Goal: Task Accomplishment & Management: Manage account settings

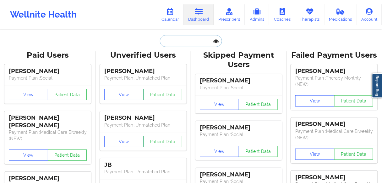
click at [185, 41] on input "text" at bounding box center [191, 41] width 62 height 12
paste input "[PERSON_NAME]"
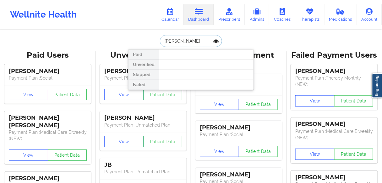
drag, startPoint x: 184, startPoint y: 41, endPoint x: 157, endPoint y: 40, distance: 26.7
click at [157, 40] on div "[PERSON_NAME] Paid Unverified Skipped Failed" at bounding box center [191, 41] width 126 height 12
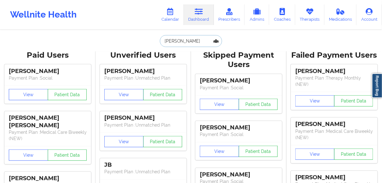
type input "[PERSON_NAME]"
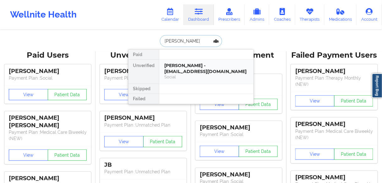
click at [183, 66] on div "[PERSON_NAME] - [EMAIL_ADDRESS][DOMAIN_NAME]" at bounding box center [206, 69] width 84 height 12
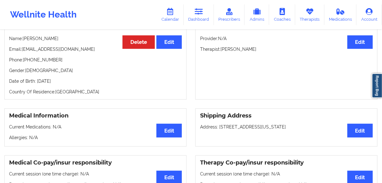
scroll to position [50, 0]
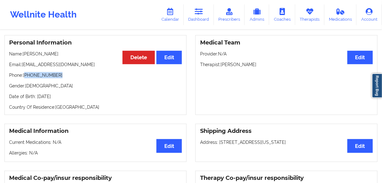
drag, startPoint x: 60, startPoint y: 76, endPoint x: 25, endPoint y: 79, distance: 35.3
click at [25, 78] on p "Phone: [PHONE_NUMBER]" at bounding box center [95, 75] width 173 height 6
copy p "[PHONE_NUMBER]"
drag, startPoint x: 256, startPoint y: 64, endPoint x: 221, endPoint y: 65, distance: 34.5
click at [221, 65] on p "Therapist: [PERSON_NAME]" at bounding box center [286, 65] width 173 height 6
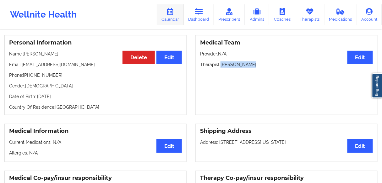
copy p "[PERSON_NAME]"
click at [177, 21] on link "Calendar" at bounding box center [170, 14] width 27 height 21
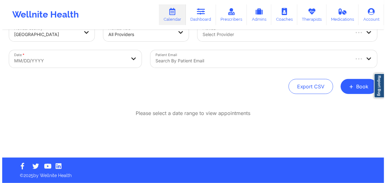
scroll to position [18, 0]
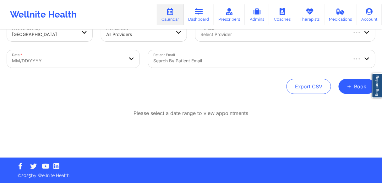
click at [224, 36] on div at bounding box center [273, 35] width 146 height 8
paste input "[PERSON_NAME]"
type input "[PERSON_NAME]"
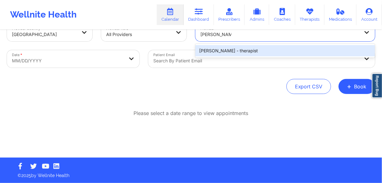
click at [220, 51] on div "[PERSON_NAME] - therapist" at bounding box center [284, 50] width 179 height 11
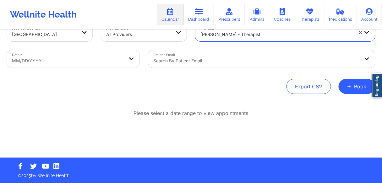
click at [37, 61] on body "Wellnite Health Calendar Dashboard Prescribers Admins Coaches Therapists Medica…" at bounding box center [191, 73] width 382 height 183
select select "2025-8"
select select "2025-9"
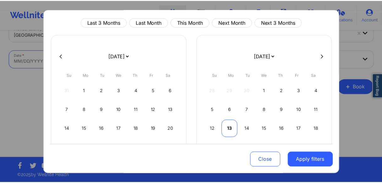
scroll to position [25, 0]
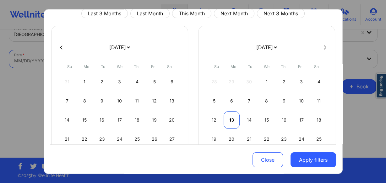
click at [228, 120] on div "13" at bounding box center [231, 120] width 16 height 18
select select "2025-9"
select select "2025-10"
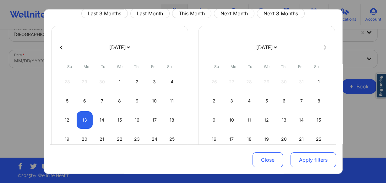
select select "2025-9"
select select "2025-10"
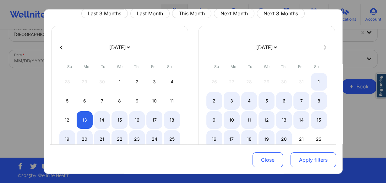
click at [299, 159] on button "Apply filters" at bounding box center [312, 159] width 45 height 15
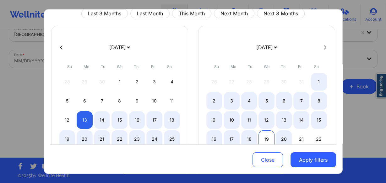
select select "2025-9"
select select "2025-10"
select select "2025-9"
select select "2025-10"
select select "2025-9"
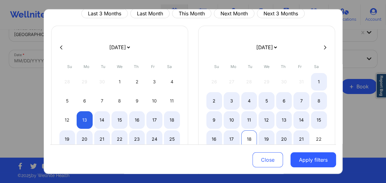
select select "2025-10"
select select "2025-9"
select select "2025-10"
click at [234, 140] on div "17" at bounding box center [231, 140] width 16 height 18
select select "2025-9"
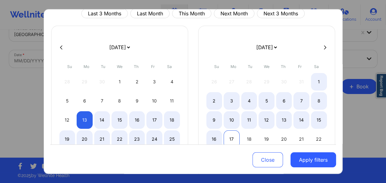
select select "2025-10"
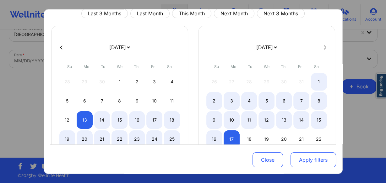
click at [305, 161] on button "Apply filters" at bounding box center [312, 159] width 45 height 15
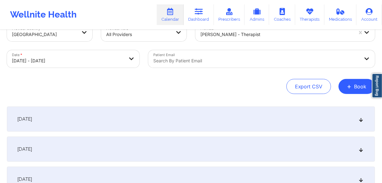
click at [49, 122] on div "[DATE]" at bounding box center [191, 119] width 368 height 25
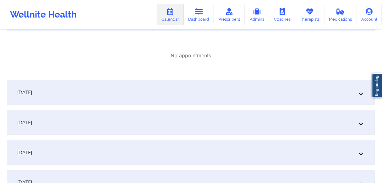
scroll to position [68, 0]
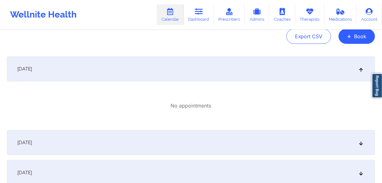
click at [32, 142] on span "[DATE]" at bounding box center [24, 143] width 15 height 6
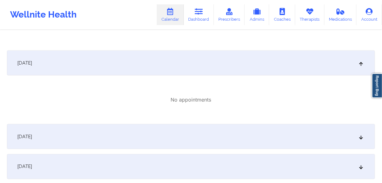
scroll to position [169, 0]
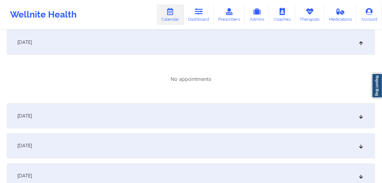
click at [52, 122] on div "[DATE]" at bounding box center [191, 116] width 368 height 25
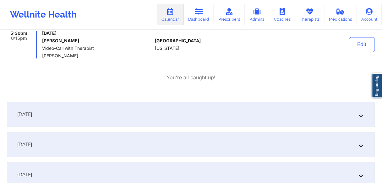
scroll to position [276, 0]
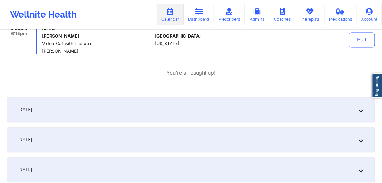
click at [32, 110] on span "[DATE]" at bounding box center [24, 110] width 15 height 6
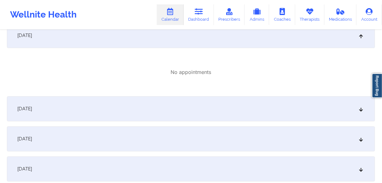
scroll to position [351, 0]
click at [56, 113] on div "[DATE]" at bounding box center [191, 108] width 368 height 25
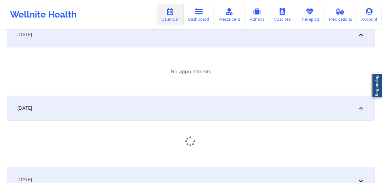
scroll to position [427, 0]
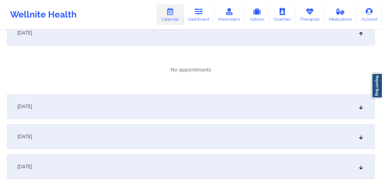
click at [61, 107] on div "[DATE]" at bounding box center [191, 106] width 368 height 25
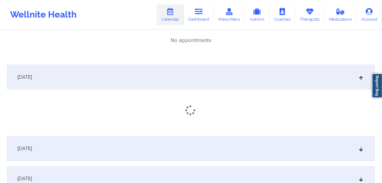
scroll to position [477, 0]
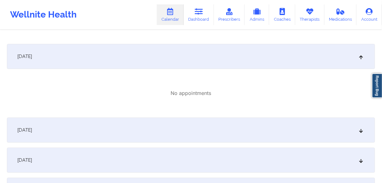
click at [55, 128] on div "[DATE]" at bounding box center [191, 130] width 368 height 25
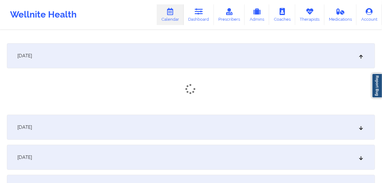
scroll to position [552, 0]
click at [73, 128] on div "[DATE]" at bounding box center [191, 128] width 368 height 25
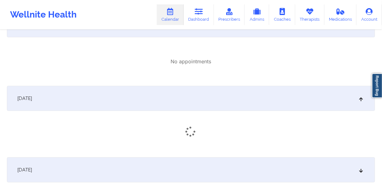
scroll to position [628, 0]
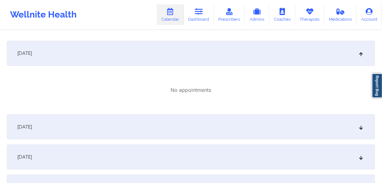
click at [83, 122] on div "[DATE]" at bounding box center [191, 127] width 368 height 25
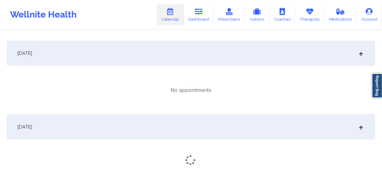
scroll to position [703, 0]
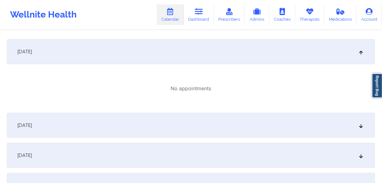
click at [83, 126] on div "[DATE]" at bounding box center [191, 125] width 368 height 25
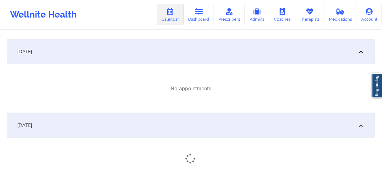
scroll to position [778, 0]
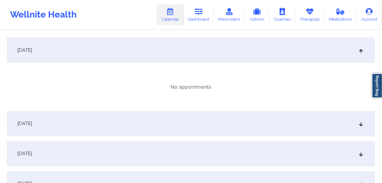
click at [90, 123] on div "[DATE]" at bounding box center [191, 123] width 368 height 25
click at [91, 125] on div "[DATE]" at bounding box center [191, 122] width 368 height 25
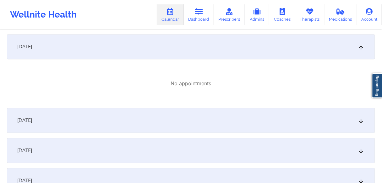
click at [93, 125] on div "[DATE]" at bounding box center [191, 120] width 368 height 25
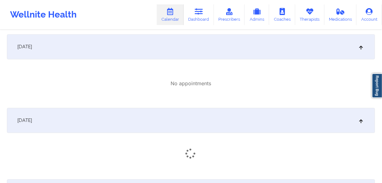
scroll to position [1004, 0]
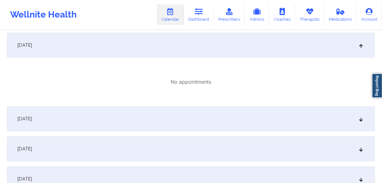
click at [94, 123] on div "[DATE]" at bounding box center [191, 118] width 368 height 25
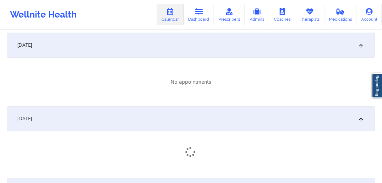
scroll to position [1079, 0]
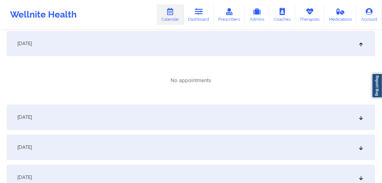
click at [95, 123] on div "[DATE]" at bounding box center [191, 117] width 368 height 25
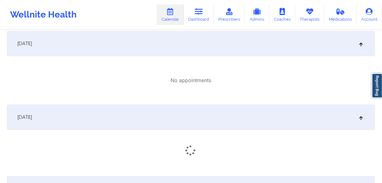
scroll to position [1155, 0]
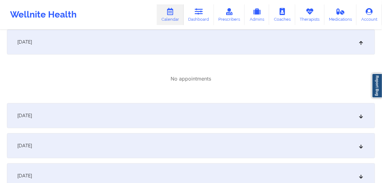
click at [95, 123] on div "[DATE]" at bounding box center [191, 115] width 368 height 25
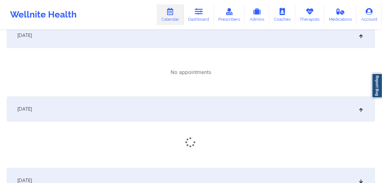
scroll to position [1255, 0]
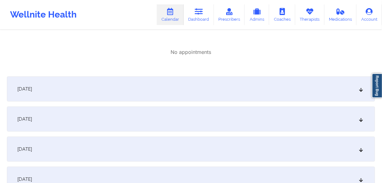
click at [109, 91] on div "[DATE]" at bounding box center [191, 89] width 368 height 25
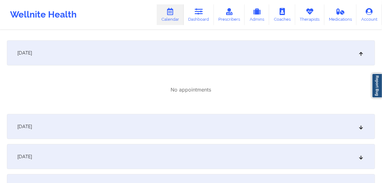
scroll to position [1330, 0]
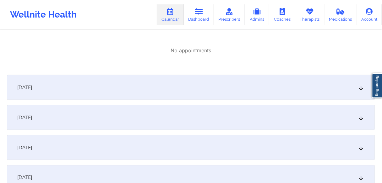
click at [108, 89] on div "[DATE]" at bounding box center [191, 87] width 368 height 25
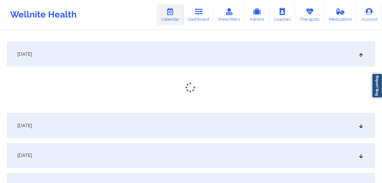
scroll to position [1406, 0]
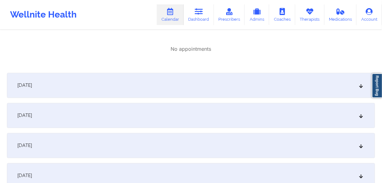
click at [96, 86] on div "[DATE]" at bounding box center [191, 85] width 368 height 25
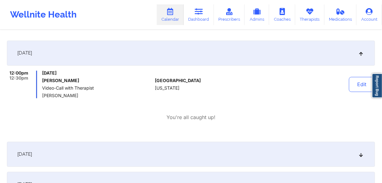
scroll to position [1431, 0]
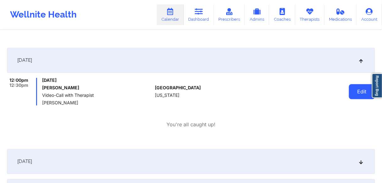
click at [357, 88] on button "Edit" at bounding box center [362, 91] width 26 height 15
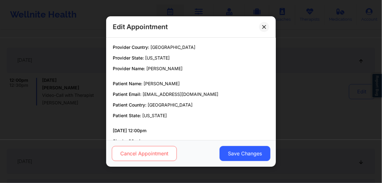
click at [151, 154] on button "Cancel Appointment" at bounding box center [144, 153] width 65 height 15
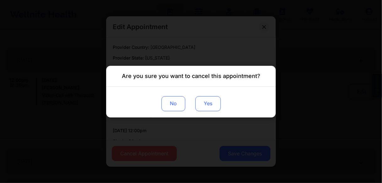
click at [209, 99] on button "Yes" at bounding box center [207, 103] width 25 height 15
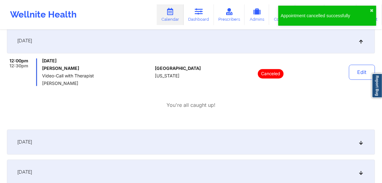
scroll to position [1481, 0]
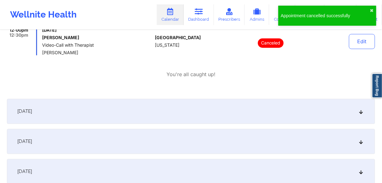
click at [58, 118] on div "[DATE]" at bounding box center [191, 111] width 368 height 25
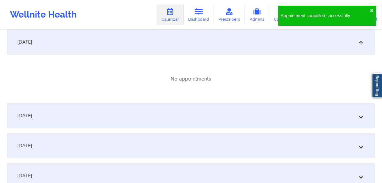
scroll to position [1556, 0]
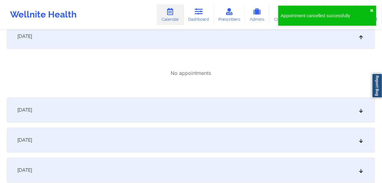
click at [89, 137] on div "[DATE]" at bounding box center [191, 140] width 368 height 25
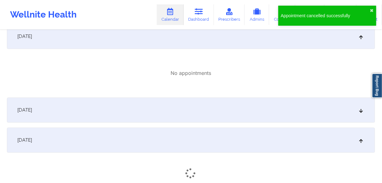
click at [86, 116] on div "[DATE]" at bounding box center [191, 110] width 368 height 25
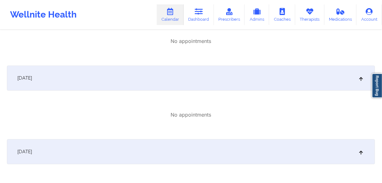
scroll to position [1607, 0]
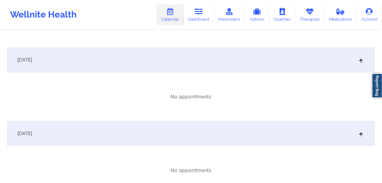
click at [86, 126] on div "[DATE]" at bounding box center [191, 133] width 368 height 25
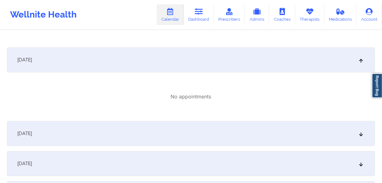
click at [95, 130] on div "[DATE]" at bounding box center [191, 133] width 368 height 25
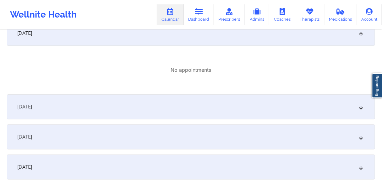
click at [94, 113] on div "[DATE]" at bounding box center [191, 106] width 368 height 25
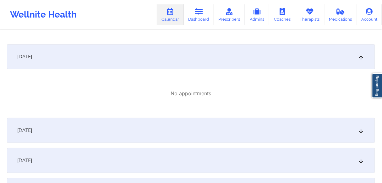
click at [97, 127] on div "[DATE]" at bounding box center [191, 130] width 368 height 25
click at [99, 130] on div "[DATE]" at bounding box center [191, 128] width 368 height 25
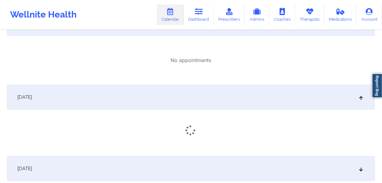
scroll to position [1908, 0]
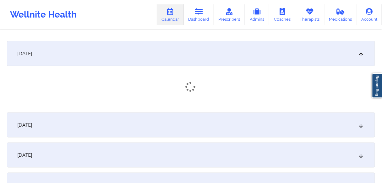
click at [105, 127] on div "[DATE]" at bounding box center [191, 125] width 368 height 25
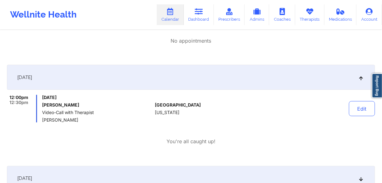
scroll to position [1958, 0]
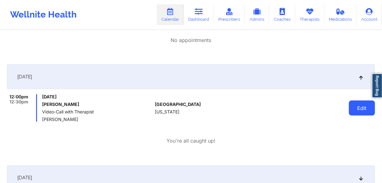
click at [359, 110] on button "Edit" at bounding box center [362, 108] width 26 height 15
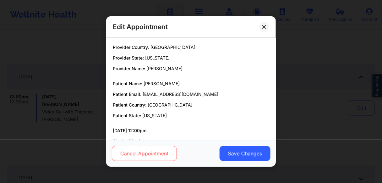
click at [152, 158] on button "Cancel Appointment" at bounding box center [144, 153] width 65 height 15
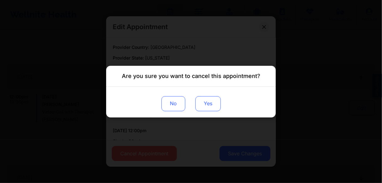
click at [208, 103] on button "Yes" at bounding box center [207, 103] width 25 height 15
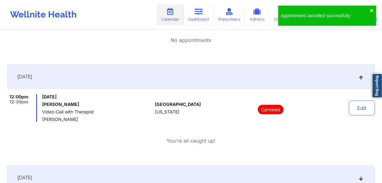
click at [72, 152] on div "[DATE] 12:00pm 12:30pm [DATE] [PERSON_NAME] Video-Call with Therapist [PERSON_N…" at bounding box center [191, 112] width 368 height 96
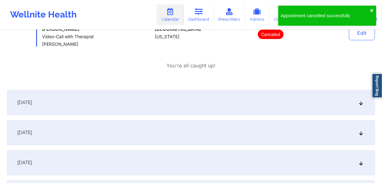
click at [47, 110] on div "[DATE]" at bounding box center [191, 102] width 368 height 25
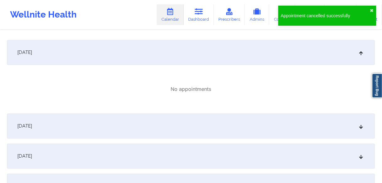
click at [67, 130] on div "[DATE]" at bounding box center [191, 126] width 368 height 25
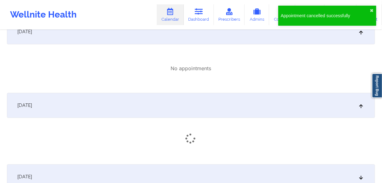
scroll to position [2134, 0]
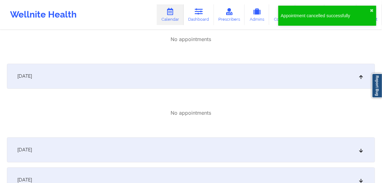
click at [81, 149] on div "[DATE]" at bounding box center [191, 149] width 368 height 25
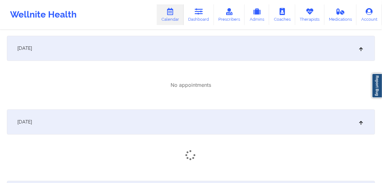
scroll to position [2209, 0]
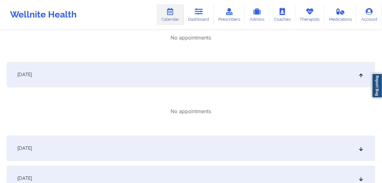
click at [87, 149] on div "[DATE]" at bounding box center [191, 148] width 368 height 25
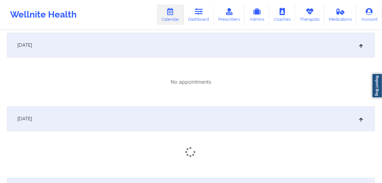
scroll to position [2309, 0]
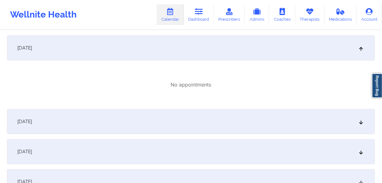
click at [91, 126] on div "[DATE]" at bounding box center [191, 121] width 368 height 25
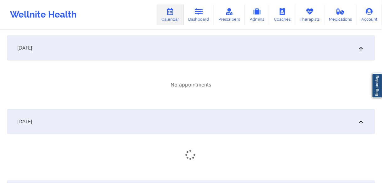
scroll to position [2360, 0]
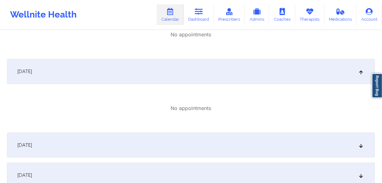
click at [90, 144] on div "[DATE]" at bounding box center [191, 145] width 368 height 25
click at [91, 142] on div "[DATE]" at bounding box center [191, 143] width 368 height 25
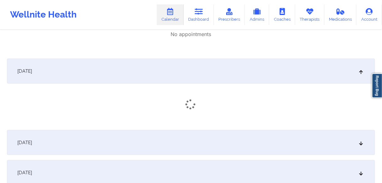
scroll to position [2510, 0]
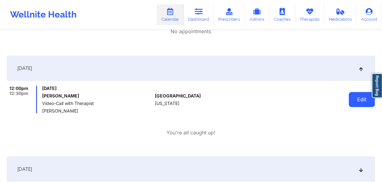
click at [356, 101] on button "Edit" at bounding box center [362, 99] width 26 height 15
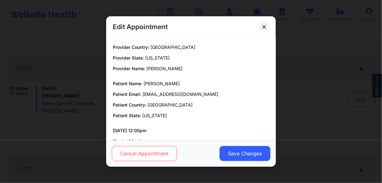
click at [157, 154] on button "Cancel Appointment" at bounding box center [144, 153] width 65 height 15
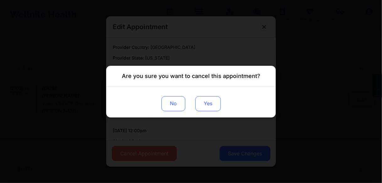
click at [216, 105] on button "Yes" at bounding box center [207, 103] width 25 height 15
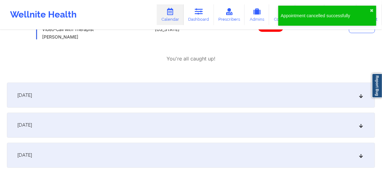
scroll to position [2586, 0]
click at [65, 99] on div "[DATE]" at bounding box center [191, 94] width 368 height 25
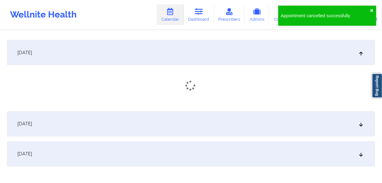
scroll to position [2636, 0]
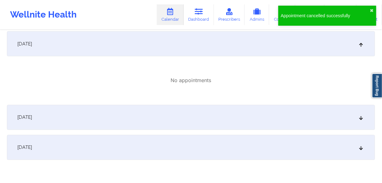
click at [78, 124] on div "[DATE]" at bounding box center [191, 117] width 368 height 25
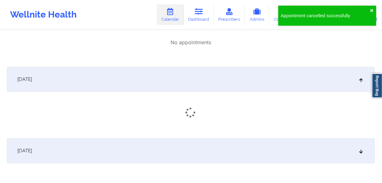
scroll to position [2705, 0]
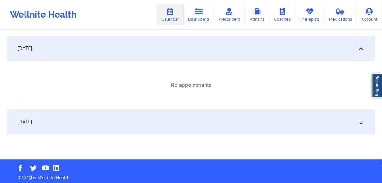
click at [79, 125] on div "[DATE]" at bounding box center [191, 122] width 368 height 25
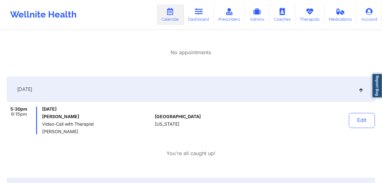
scroll to position [165, 0]
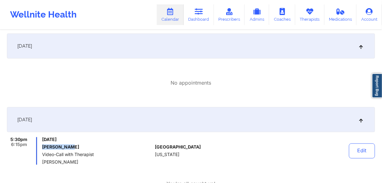
drag, startPoint x: 69, startPoint y: 148, endPoint x: 43, endPoint y: 147, distance: 26.4
click at [43, 147] on h6 "[PERSON_NAME]" at bounding box center [97, 147] width 110 height 5
copy h6 "[PERSON_NAME]"
drag, startPoint x: 199, startPoint y: 13, endPoint x: 191, endPoint y: 28, distance: 16.2
click at [199, 13] on icon at bounding box center [199, 11] width 8 height 7
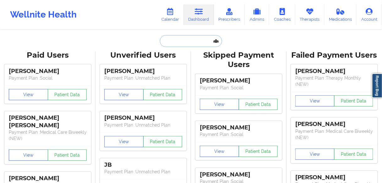
click at [190, 40] on input "text" at bounding box center [191, 41] width 62 height 12
paste input "[PERSON_NAME]"
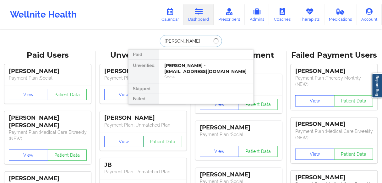
type input "[PERSON_NAME]"
click at [179, 68] on div "[PERSON_NAME] - [EMAIL_ADDRESS][DOMAIN_NAME]" at bounding box center [206, 69] width 84 height 12
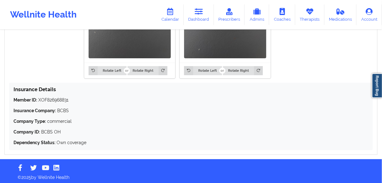
scroll to position [534, 0]
